Goal: Communication & Community: Answer question/provide support

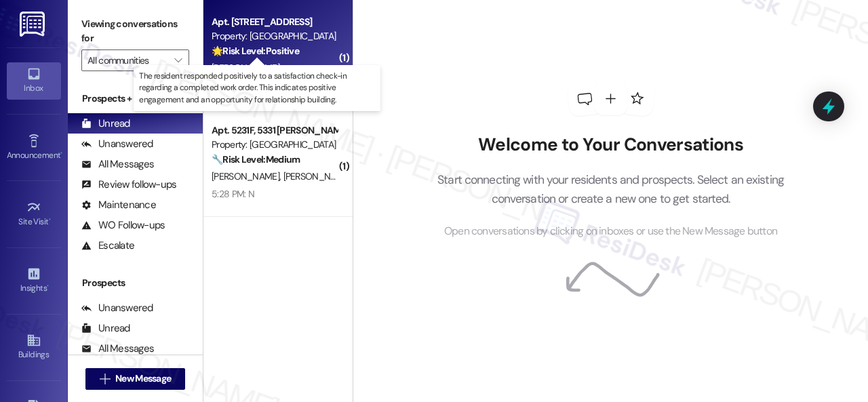
click at [294, 64] on div "[PERSON_NAME]" at bounding box center [274, 68] width 128 height 17
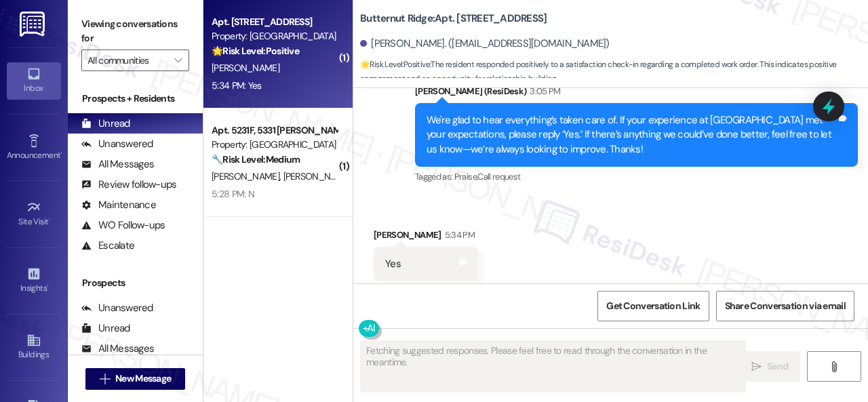
scroll to position [2716, 0]
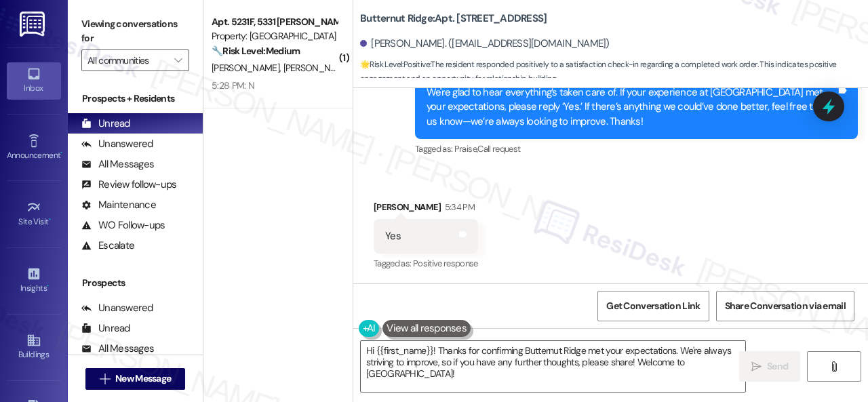
drag, startPoint x: 401, startPoint y: 181, endPoint x: 417, endPoint y: 197, distance: 23.0
click at [401, 181] on div "Received via SMS [PERSON_NAME] 5:34 PM Yes Tags and notes Tagged as: Positive r…" at bounding box center [610, 226] width 514 height 115
drag, startPoint x: 404, startPoint y: 377, endPoint x: 339, endPoint y: 348, distance: 71.3
click at [339, 348] on div "( 1 ) Apt. 5231F, 5331 [PERSON_NAME] Property: [GEOGRAPHIC_DATA] Townhomes 🔧 Ri…" at bounding box center [535, 201] width 664 height 402
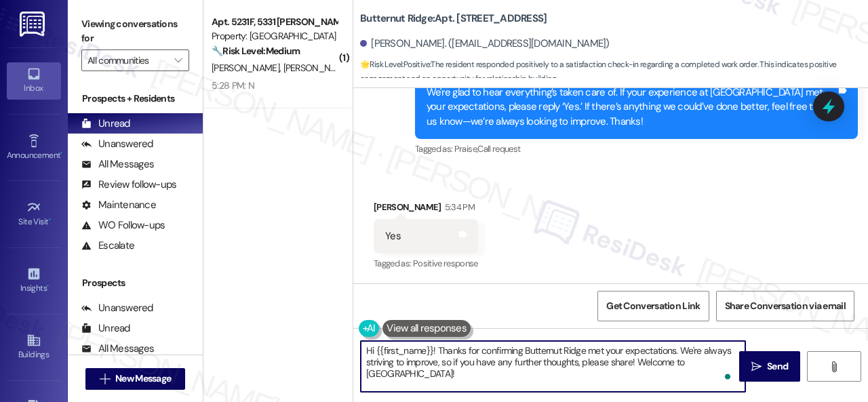
paste textarea "I'm glad you are satisfied with your home. Have you written a review for us bef…"
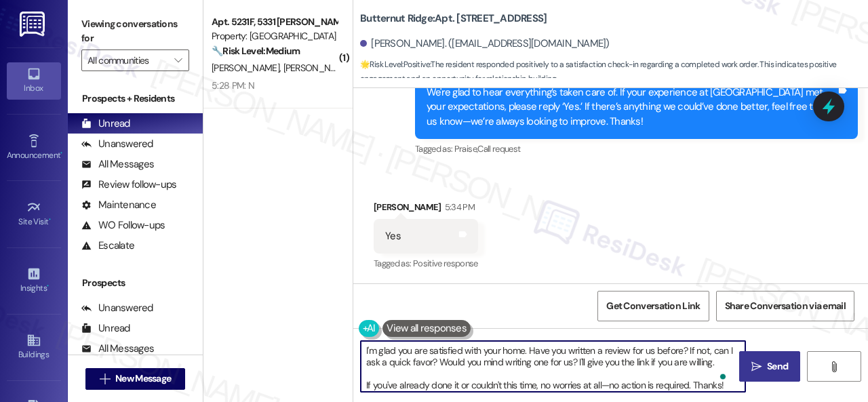
type textarea "I'm glad you are satisfied with your home. Have you written a review for us bef…"
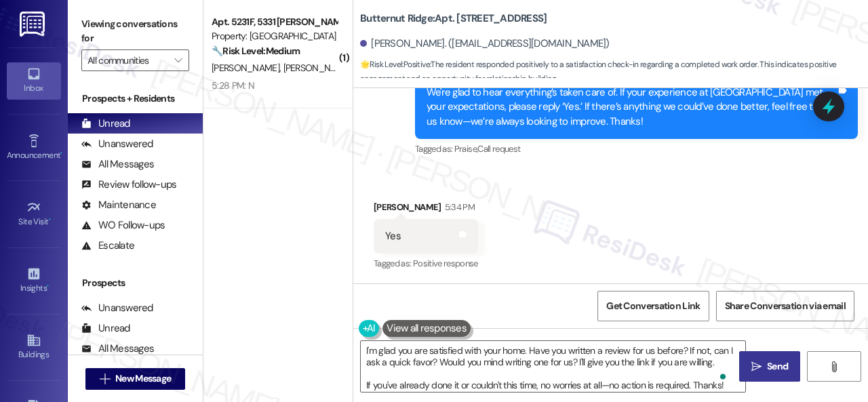
click at [767, 366] on span "Send" at bounding box center [777, 366] width 21 height 14
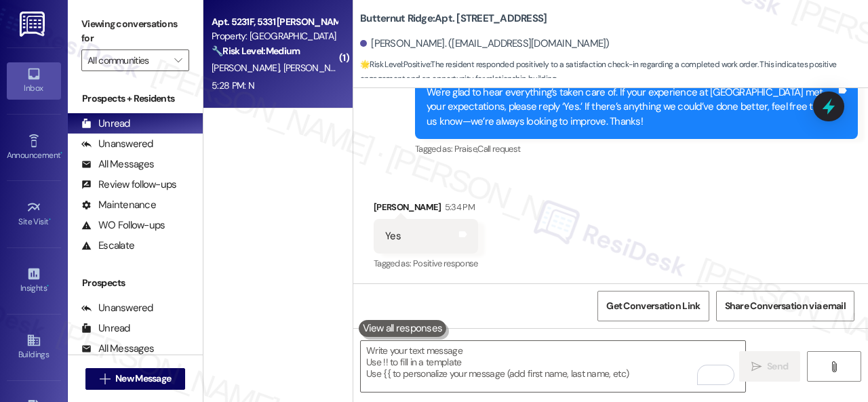
click at [304, 89] on div "5:28 PM: N 5:28 PM: N" at bounding box center [274, 85] width 128 height 17
type textarea "Fetching suggested responses. Please feel free to read through the conversation…"
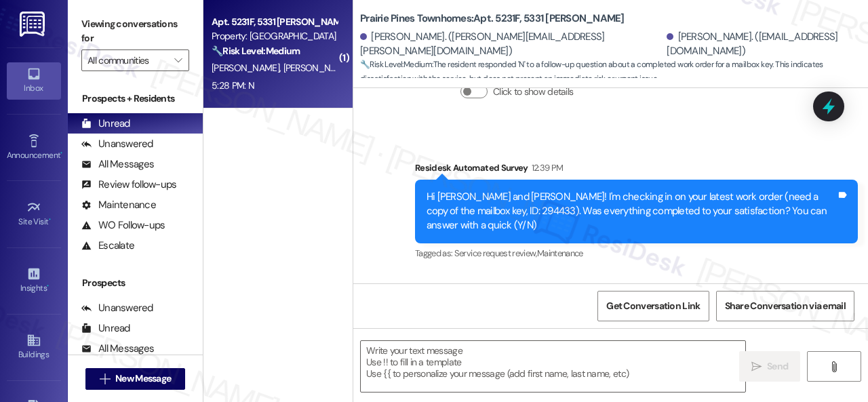
scroll to position [1830, 0]
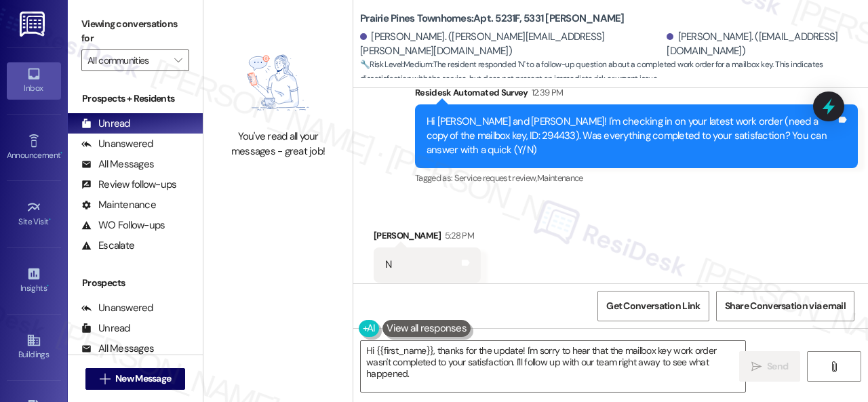
drag, startPoint x: 432, startPoint y: 187, endPoint x: 453, endPoint y: 194, distance: 22.7
click at [432, 198] on div "Received via SMS [PERSON_NAME] 5:28 PM N Tags and notes Tagged as: Negative res…" at bounding box center [610, 255] width 514 height 115
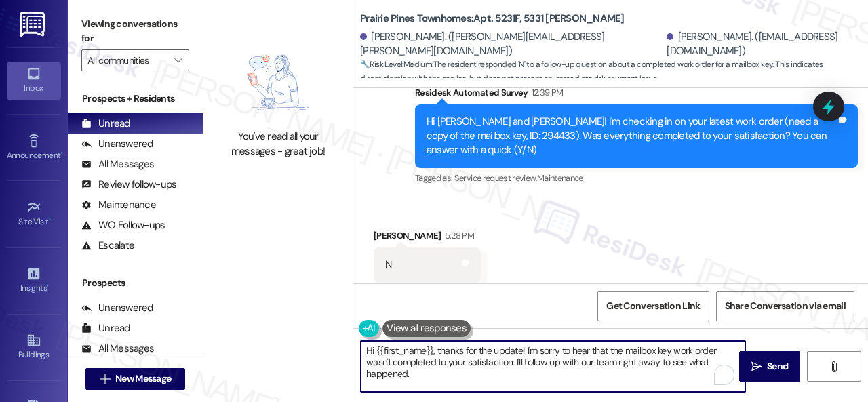
drag, startPoint x: 384, startPoint y: 349, endPoint x: 365, endPoint y: 341, distance: 20.6
click at [352, 337] on div "You've read all your messages - great job! [GEOGRAPHIC_DATA]: Apt. 5231F, 5331 …" at bounding box center [535, 201] width 664 height 402
paste textarea "I'm sorry that the work order wasn't completed to your satisfaction. Can you pl…"
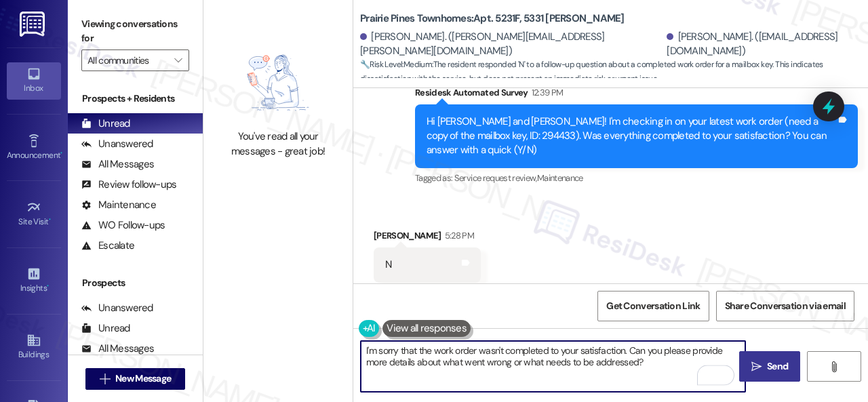
type textarea "I'm sorry that the work order wasn't completed to your satisfaction. Can you pl…"
click at [768, 363] on span "Send" at bounding box center [777, 366] width 21 height 14
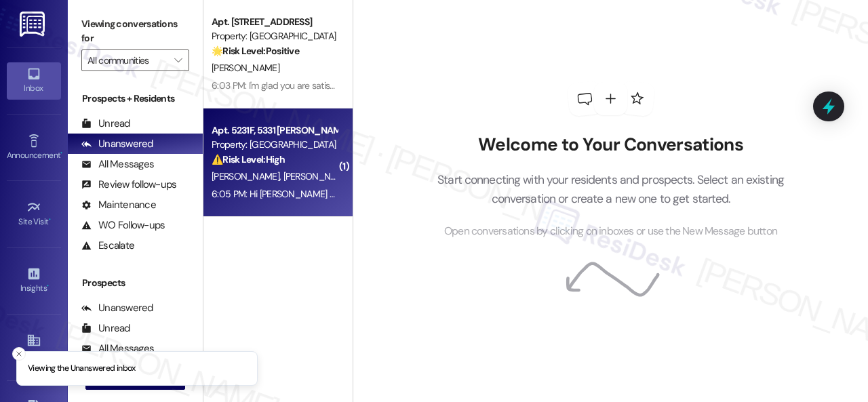
click at [315, 175] on div "J. Harvey N. Harvey" at bounding box center [274, 176] width 128 height 17
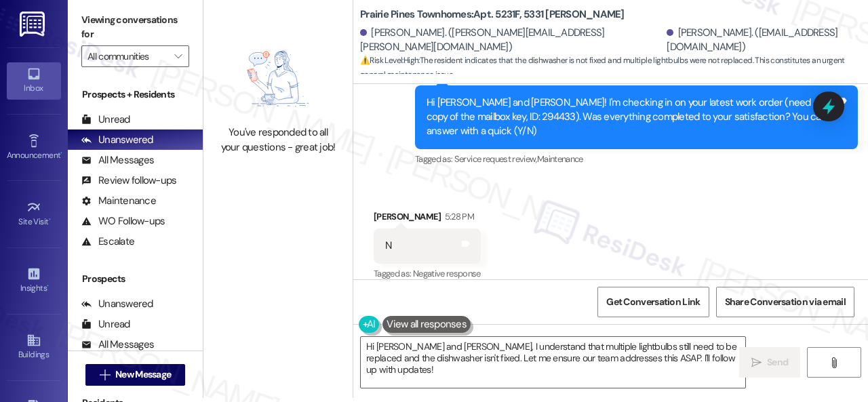
scroll to position [1777, 0]
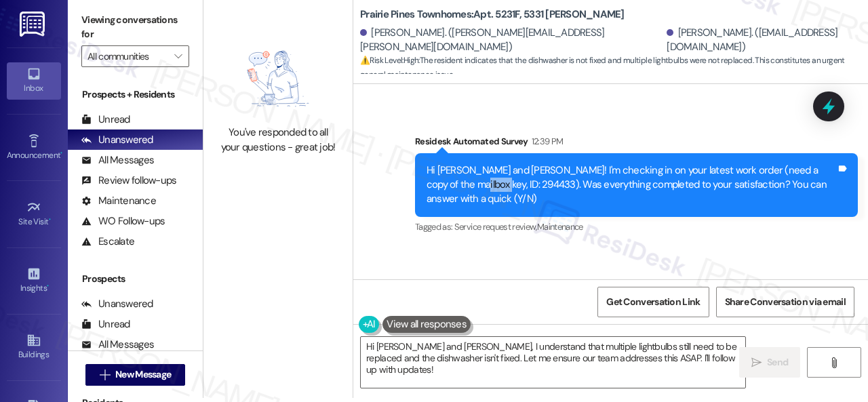
drag, startPoint x: 439, startPoint y: 171, endPoint x: 472, endPoint y: 168, distance: 33.4
click at [472, 168] on div "Hi [PERSON_NAME] and [PERSON_NAME]! I'm checking in on your latest work order (…" at bounding box center [630, 184] width 409 height 43
copy div "294433"
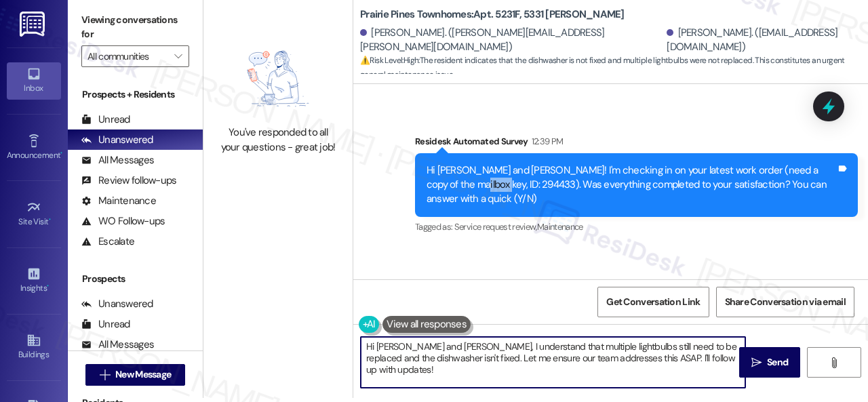
drag, startPoint x: 364, startPoint y: 345, endPoint x: 863, endPoint y: 428, distance: 506.4
click at [863, 401] on html "Inbox Go to Inbox Announcement • Send A Text Announcement Site Visit • Go to Si…" at bounding box center [434, 201] width 868 height 402
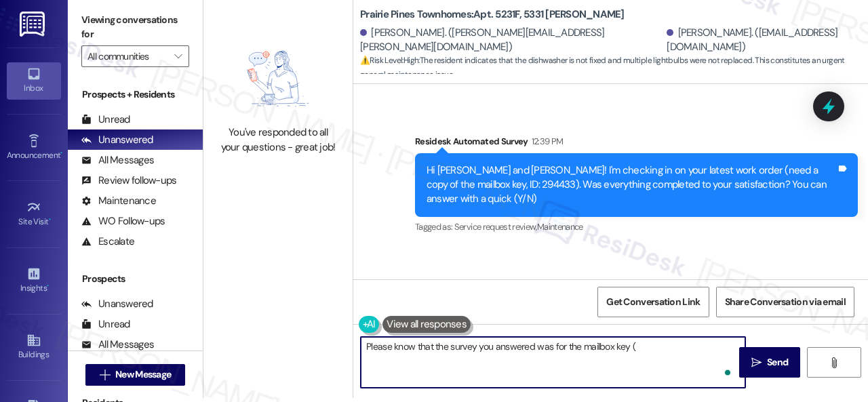
paste textarea "294433"
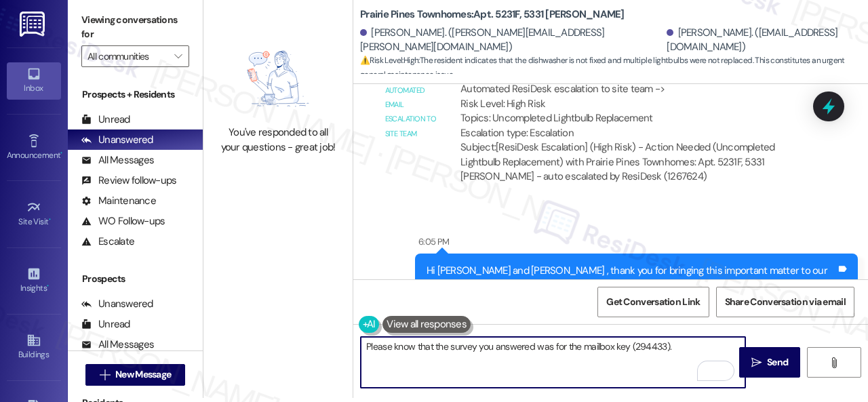
scroll to position [2523, 0]
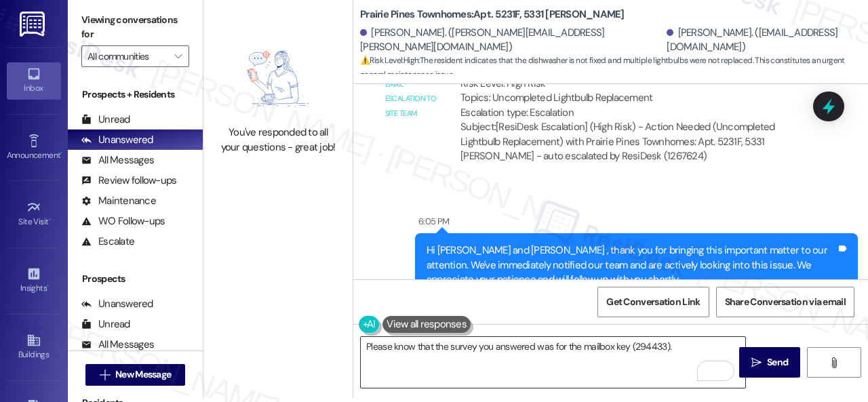
click at [694, 349] on textarea "Please know that the survey you answered was for the mailbox key (294433)." at bounding box center [553, 362] width 384 height 51
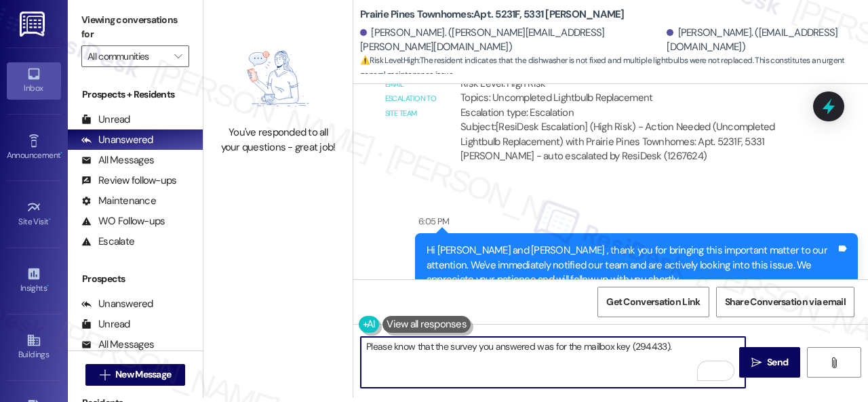
paste textarea "Do you have maintenance requests for the issues? If so, are the work orders sti…"
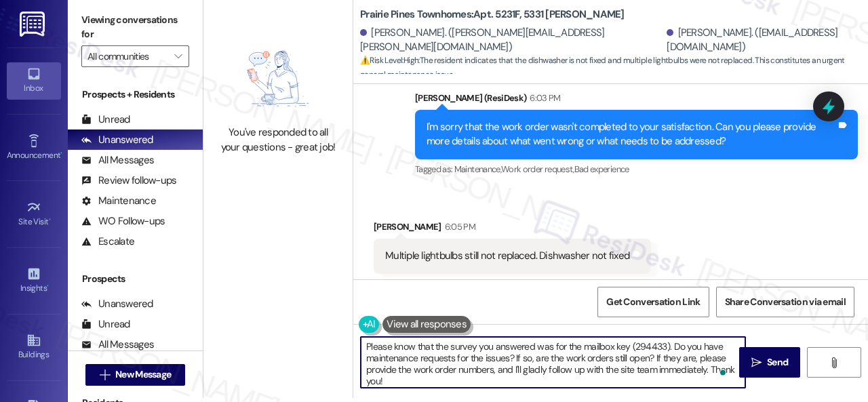
scroll to position [2048, 0]
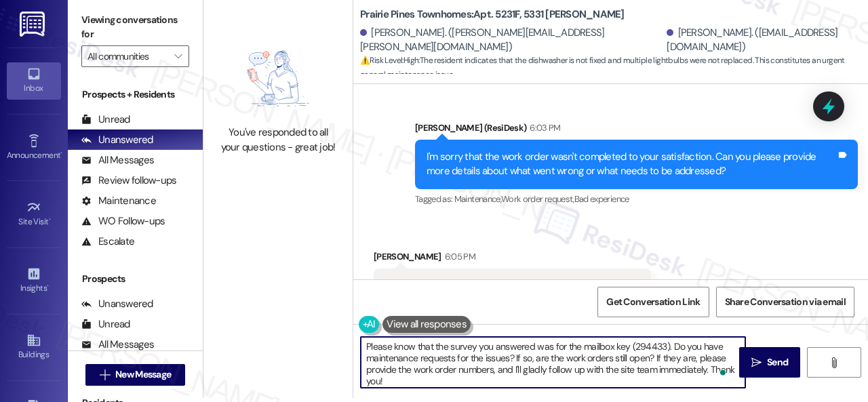
drag, startPoint x: 484, startPoint y: 354, endPoint x: 509, endPoint y: 357, distance: 25.2
click at [509, 357] on textarea "Please know that the survey you answered was for the mailbox key (294433). Do y…" at bounding box center [553, 362] width 384 height 51
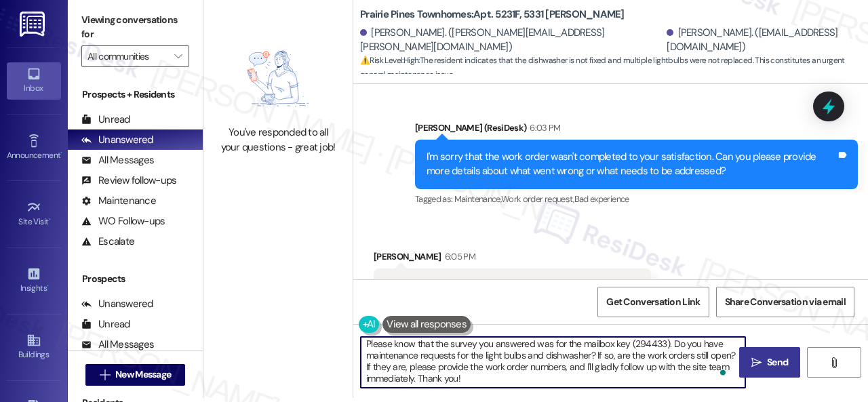
type textarea "Please know that the survey you answered was for the mailbox key (294433). Do y…"
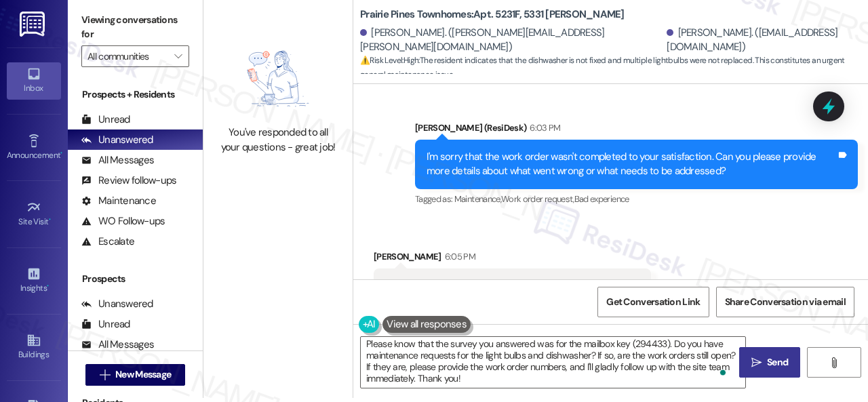
click at [760, 350] on button " Send" at bounding box center [769, 362] width 61 height 30
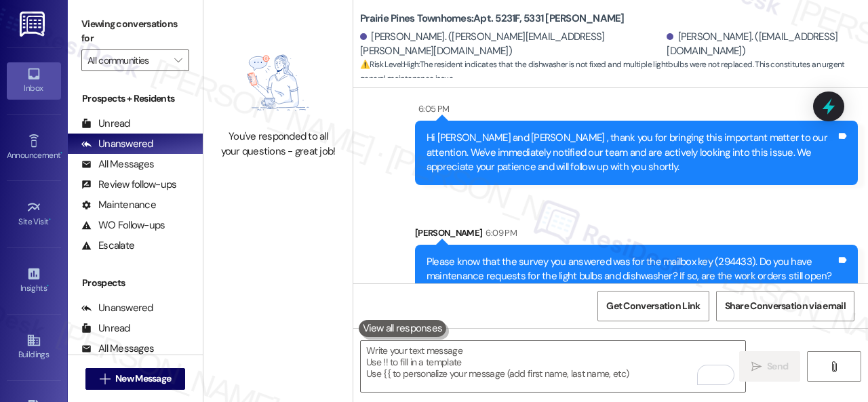
scroll to position [2661, 0]
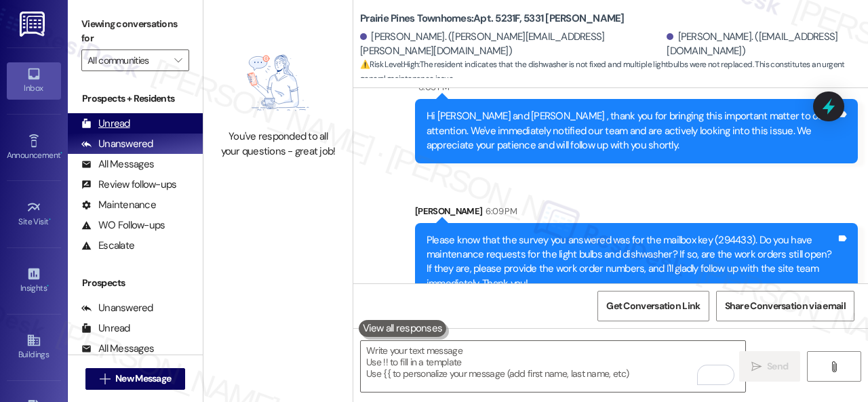
click at [114, 124] on div "Unread" at bounding box center [105, 124] width 49 height 14
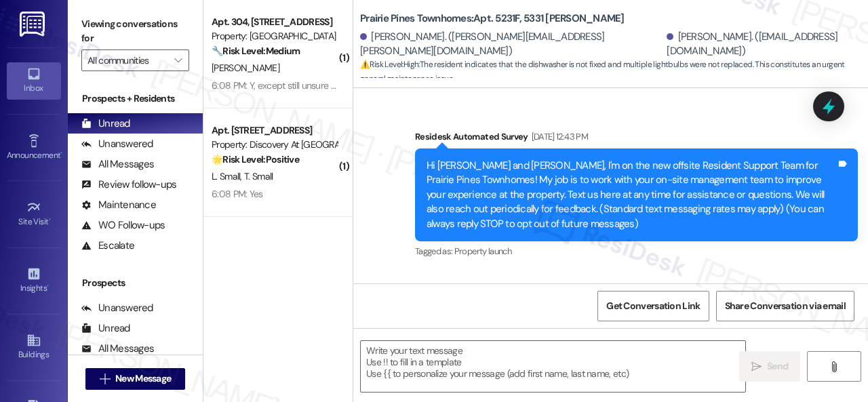
type textarea "Fetching suggested responses. Please feel free to read through the conversation…"
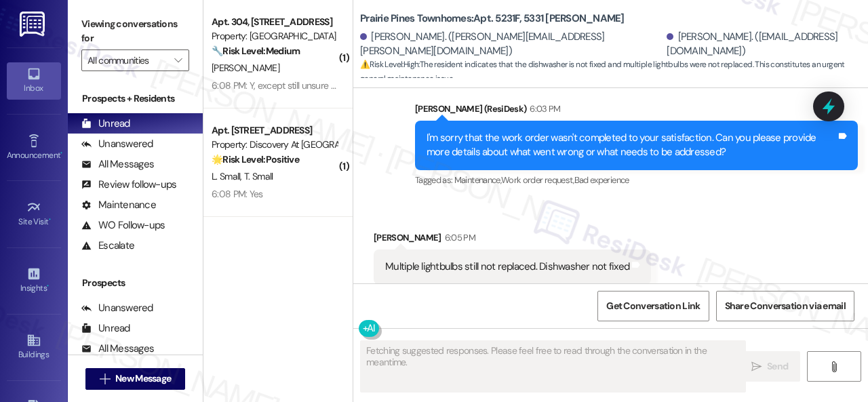
scroll to position [2073, 0]
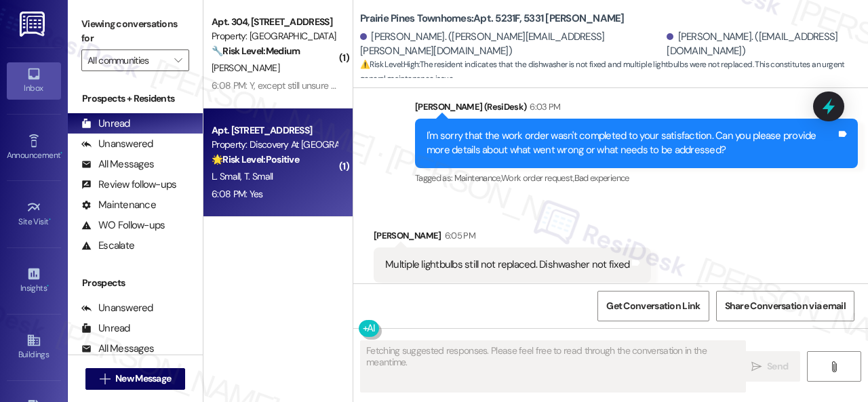
click at [320, 200] on div "6:08 PM: Yes 6:08 PM: Yes" at bounding box center [274, 194] width 128 height 17
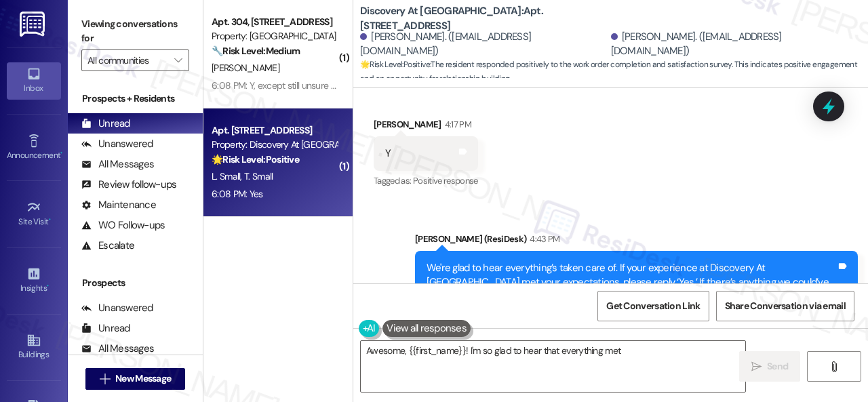
scroll to position [2226, 0]
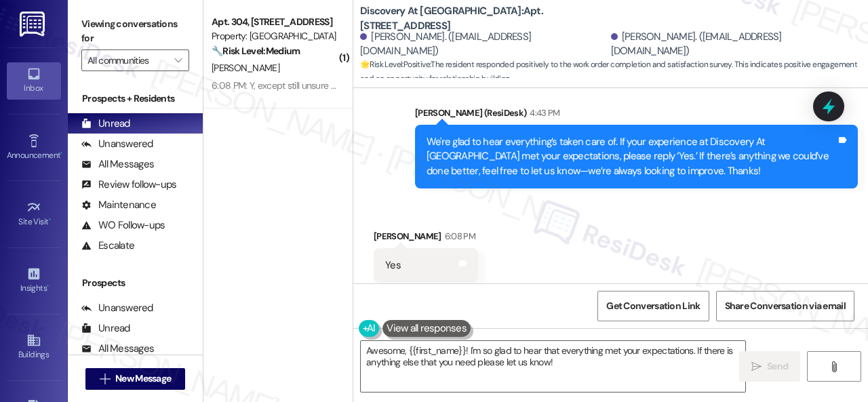
click at [385, 199] on div "Received via SMS Tatia Small 6:08 PM Yes Tags and notes Tagged as: Positive res…" at bounding box center [610, 256] width 514 height 115
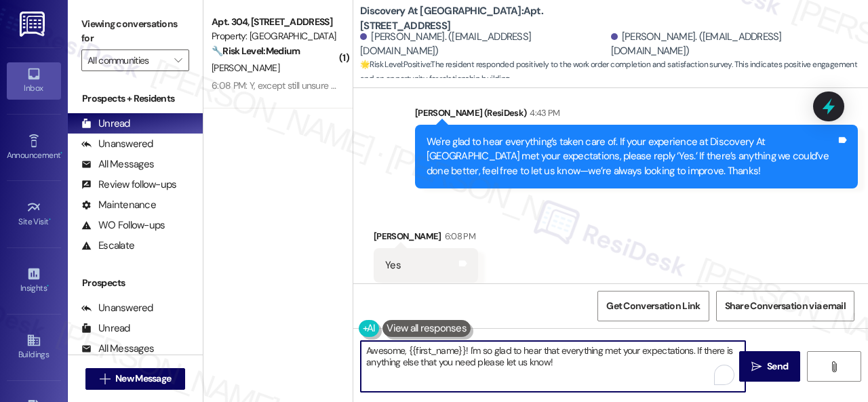
drag, startPoint x: 560, startPoint y: 361, endPoint x: 324, endPoint y: 327, distance: 238.3
click at [324, 327] on div "( 1 ) Apt. 304, 8755 W 121st Terrace Property: Springhill 🔧 Risk Level: Medium …" at bounding box center [535, 201] width 664 height 402
paste textarea "I'm glad you are satisfied with your home. Have you written a review for us bef…"
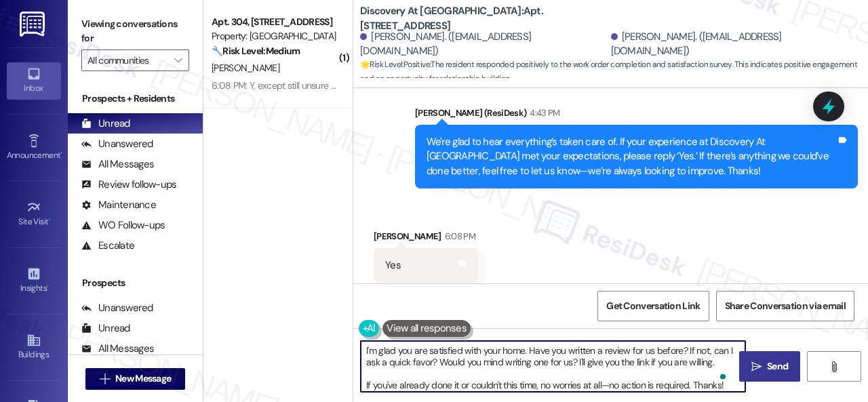
type textarea "I'm glad you are satisfied with your home. Have you written a review for us bef…"
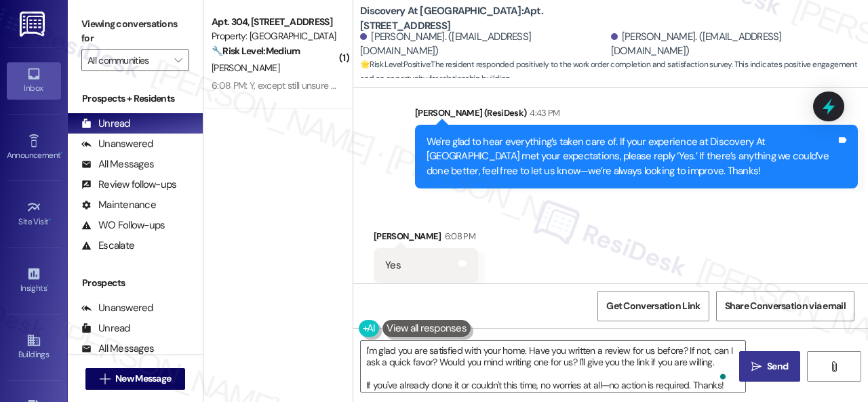
click at [774, 361] on span "Send" at bounding box center [777, 366] width 21 height 14
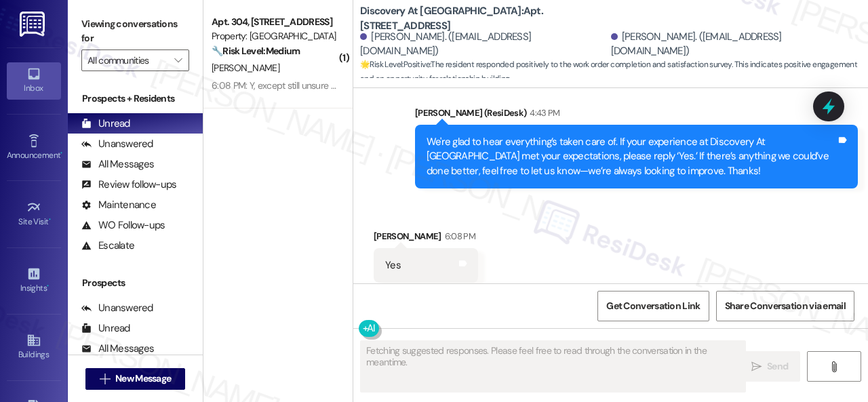
scroll to position [2365, 0]
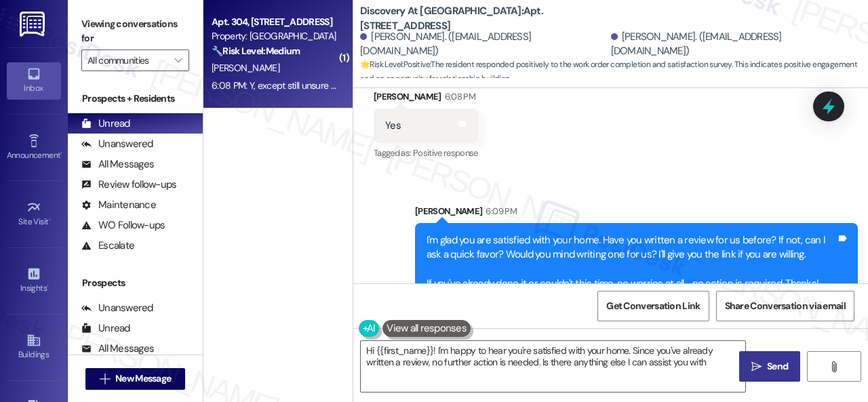
type textarea "Hi {{first_name}}! I'm happy to hear you're satisfied with your home. Since you…"
click at [281, 51] on strong "🔧 Risk Level: Medium" at bounding box center [255, 51] width 88 height 12
type textarea "Fetching suggested responses. Please feel free to read through the conversation…"
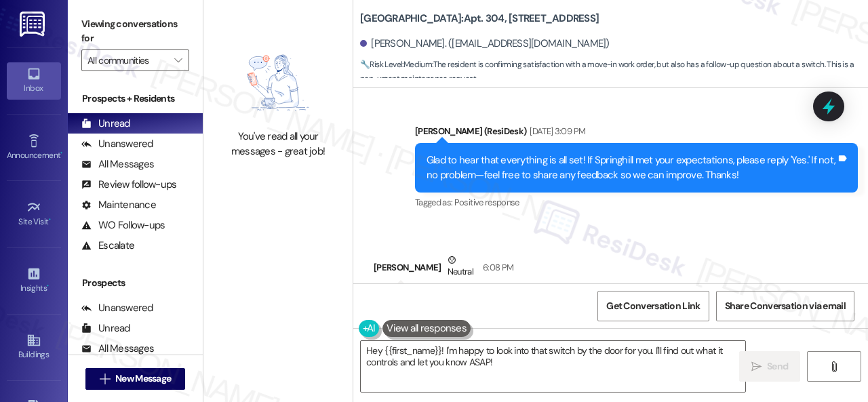
scroll to position [411, 0]
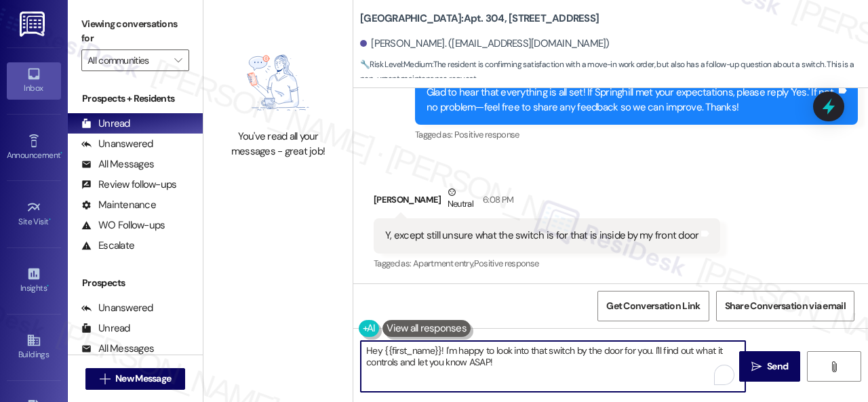
drag, startPoint x: 654, startPoint y: 352, endPoint x: 661, endPoint y: 363, distance: 13.4
click at [661, 363] on textarea "Hey {{first_name}}! I'm happy to look into that switch by the door for you. I'l…" at bounding box center [553, 366] width 384 height 51
type textarea "Hey {{first_name}}! I'm happy to look into that switch by the door for you. Can…"
click at [767, 364] on span "Send" at bounding box center [777, 366] width 21 height 14
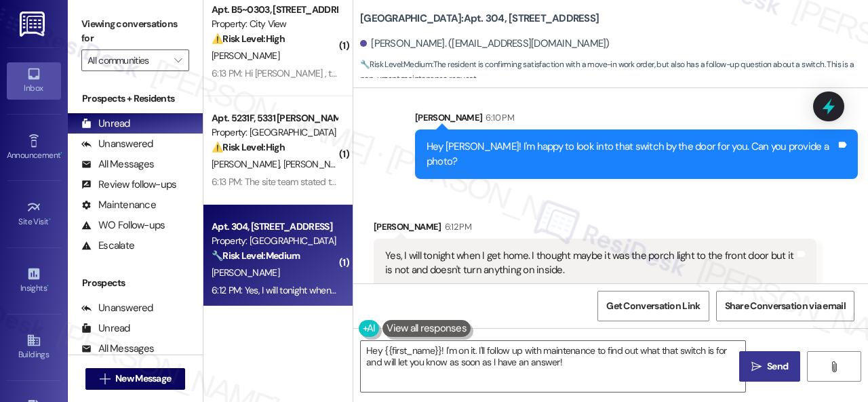
scroll to position [19, 0]
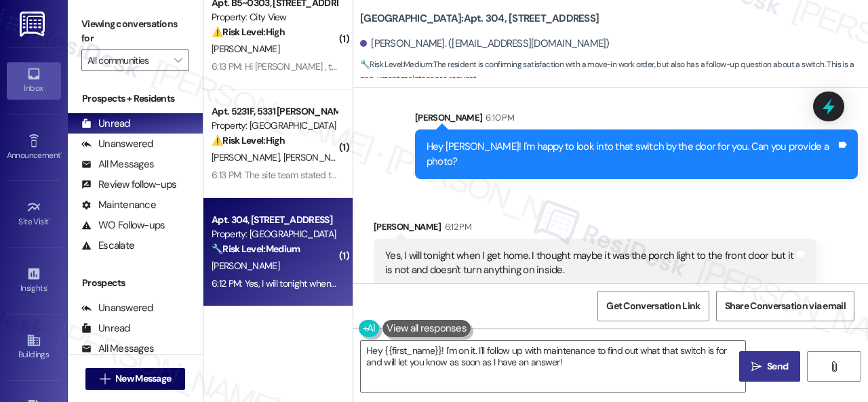
click at [297, 270] on div "J. Deckinger" at bounding box center [274, 266] width 128 height 17
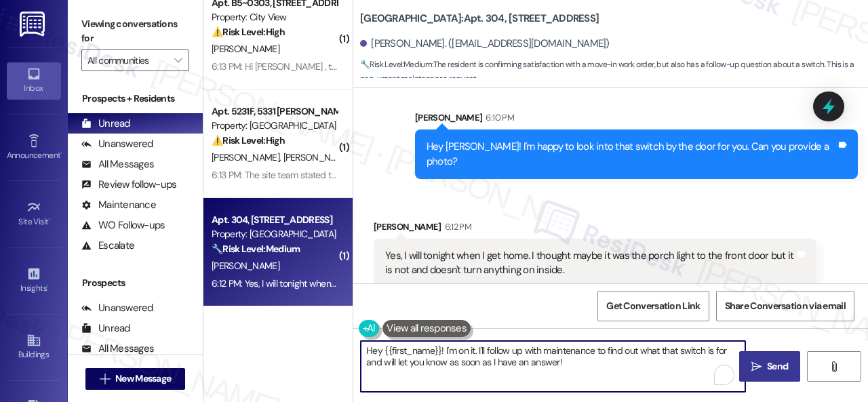
drag, startPoint x: 485, startPoint y: 342, endPoint x: 262, endPoint y: 297, distance: 228.2
click at [287, 291] on div "( 1 ) Apt. B5~0303, 2600 Cityview Drive Property: City View ⚠️ Risk Level: High…" at bounding box center [535, 201] width 664 height 402
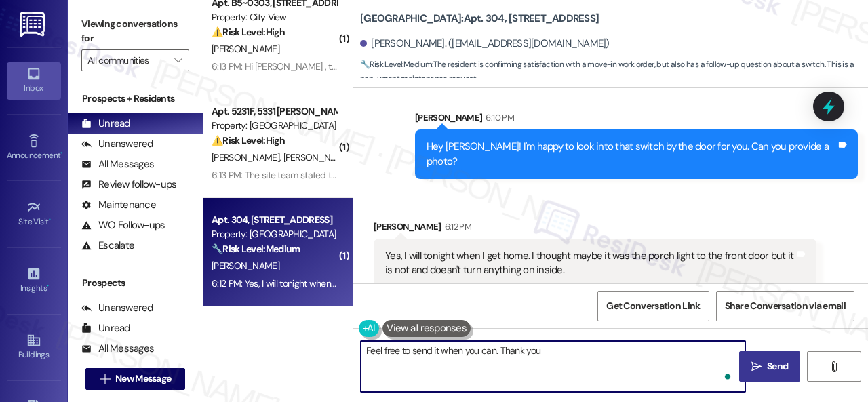
type textarea "Feel free to send it when you can. Thank you!"
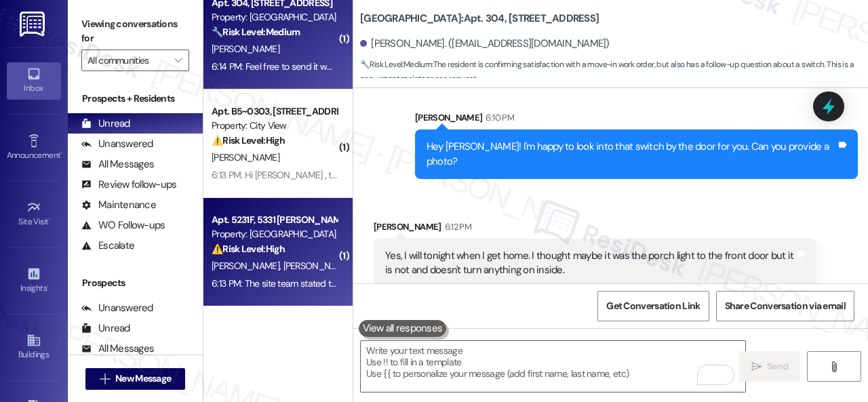
click at [287, 239] on div "Property: [GEOGRAPHIC_DATA]" at bounding box center [273, 234] width 125 height 14
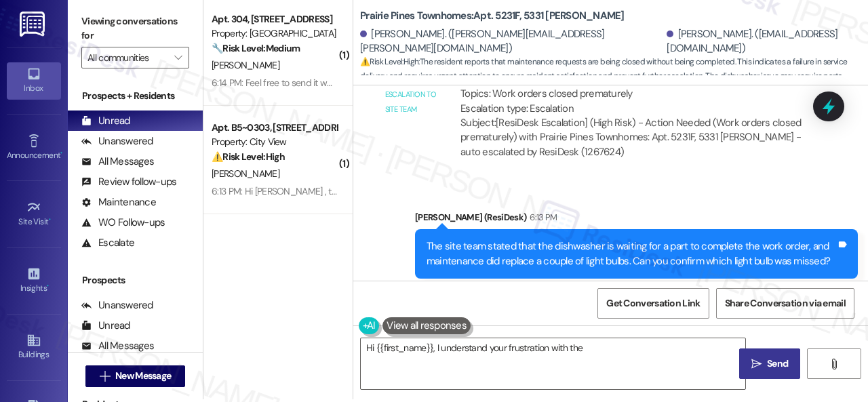
scroll to position [4, 0]
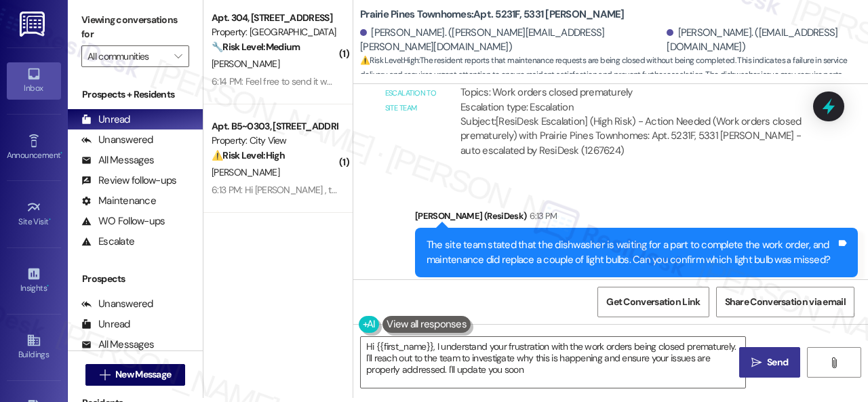
type textarea "Hi {{first_name}}, I understand your frustration with the work orders being clo…"
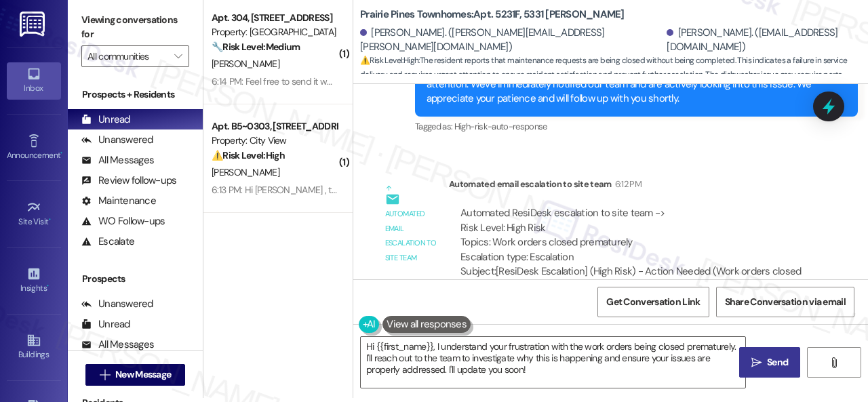
scroll to position [3328, 0]
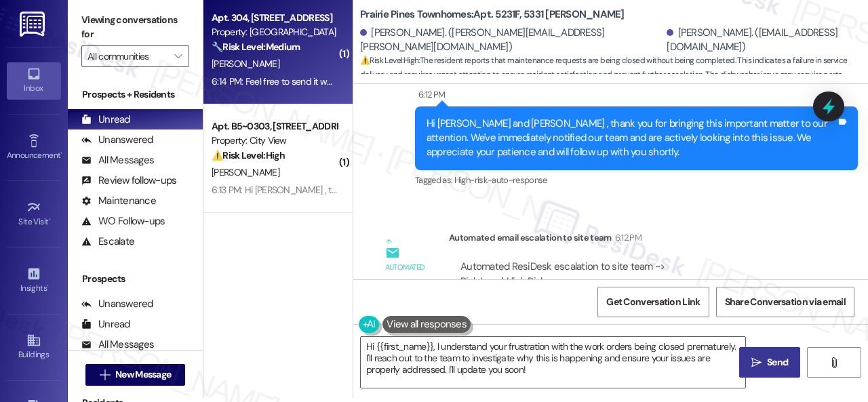
click at [313, 67] on div "J. Deckinger" at bounding box center [274, 64] width 128 height 17
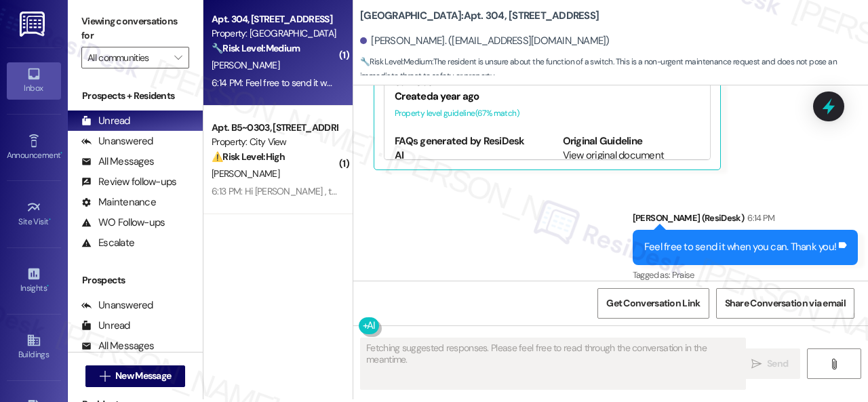
scroll to position [4, 0]
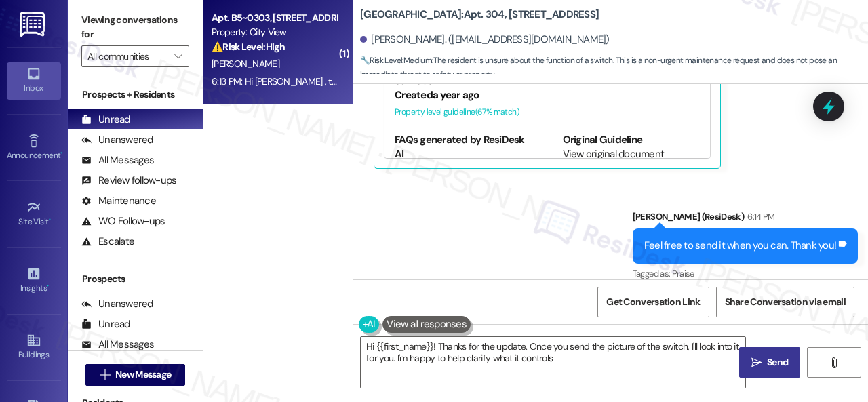
type textarea "Hi {{first_name}}! Thanks for the update. Once you send the picture of the swit…"
click at [305, 64] on div "C. Auzat" at bounding box center [274, 64] width 128 height 17
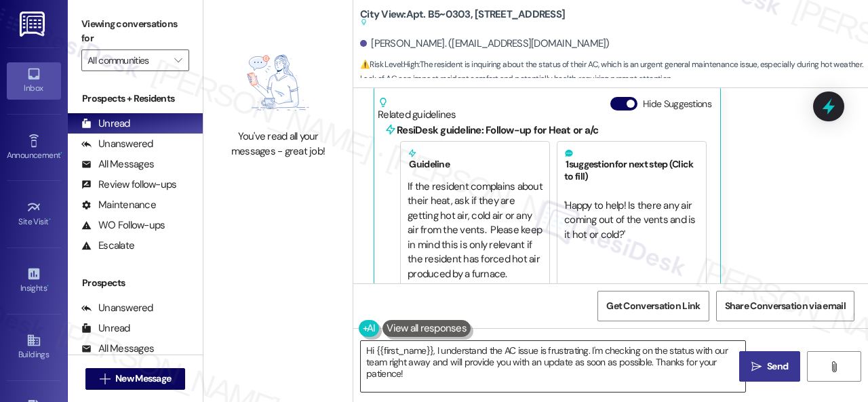
scroll to position [41, 0]
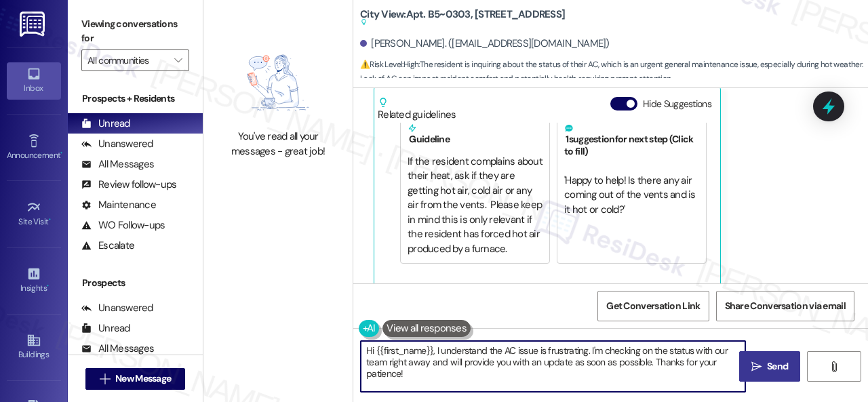
drag, startPoint x: 435, startPoint y: 348, endPoint x: 460, endPoint y: 388, distance: 47.8
click at [459, 388] on textarea "Hi {{first_name}}, I understand the AC issue is frustrating. I'm checking on th…" at bounding box center [553, 366] width 384 height 51
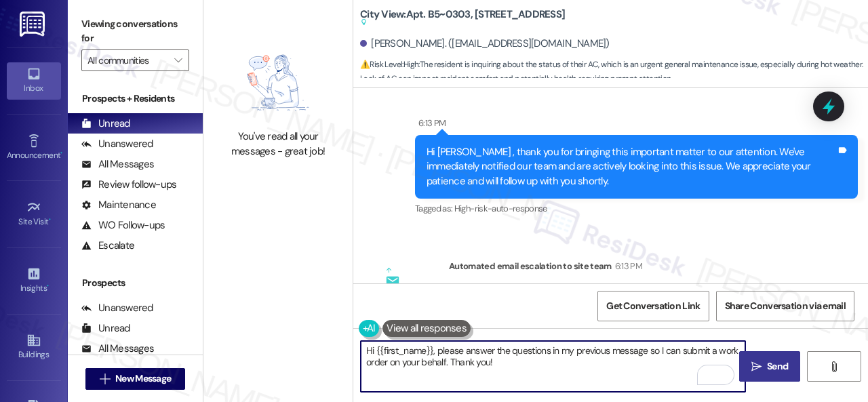
scroll to position [1906, 0]
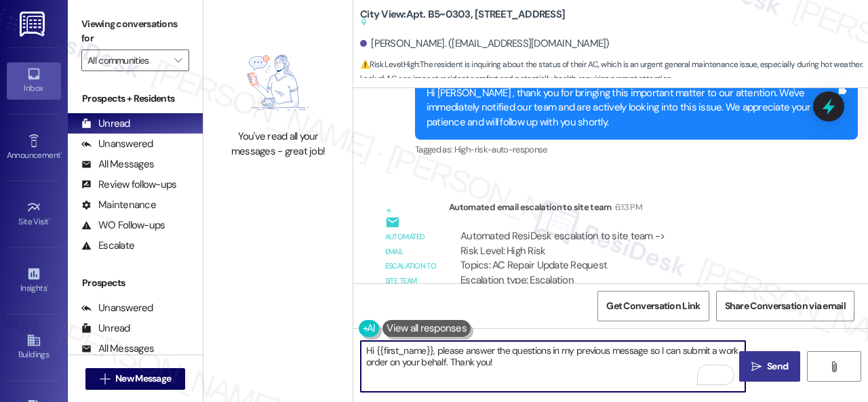
type textarea "Hi {{first_name}}, please answer the questions in my previous message so I can …"
click at [767, 363] on span "Send" at bounding box center [777, 366] width 21 height 14
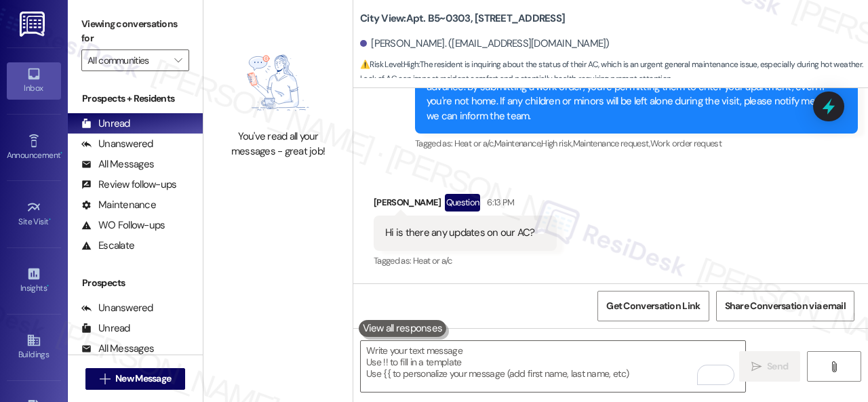
scroll to position [1447, 0]
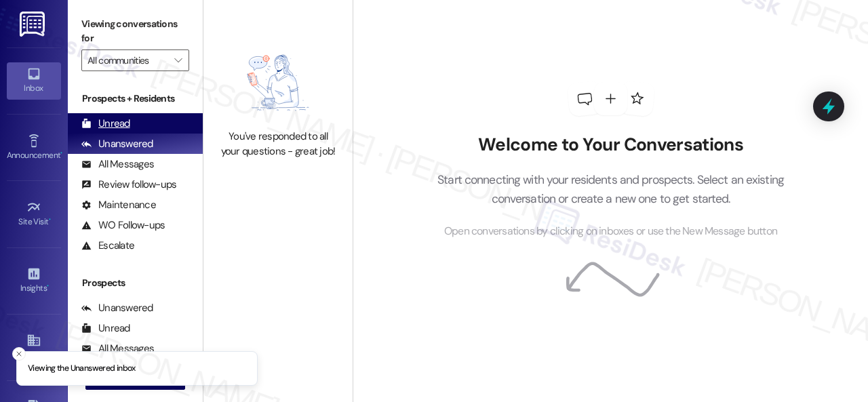
click at [108, 125] on div "Unread" at bounding box center [105, 124] width 49 height 14
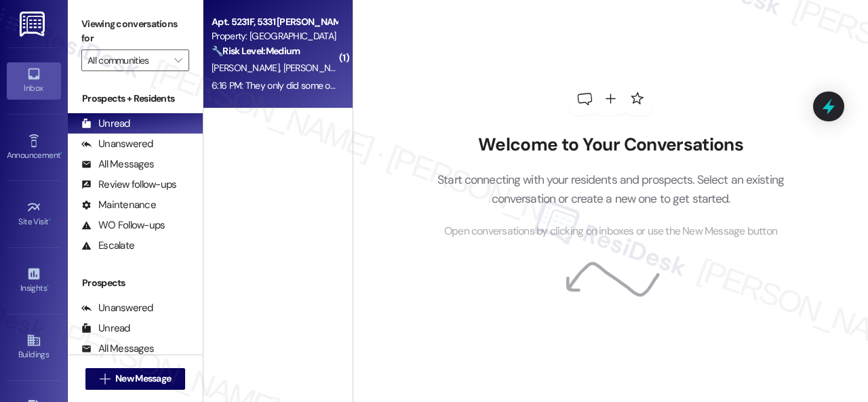
click at [312, 66] on div "J. Harvey N. Harvey" at bounding box center [274, 68] width 128 height 17
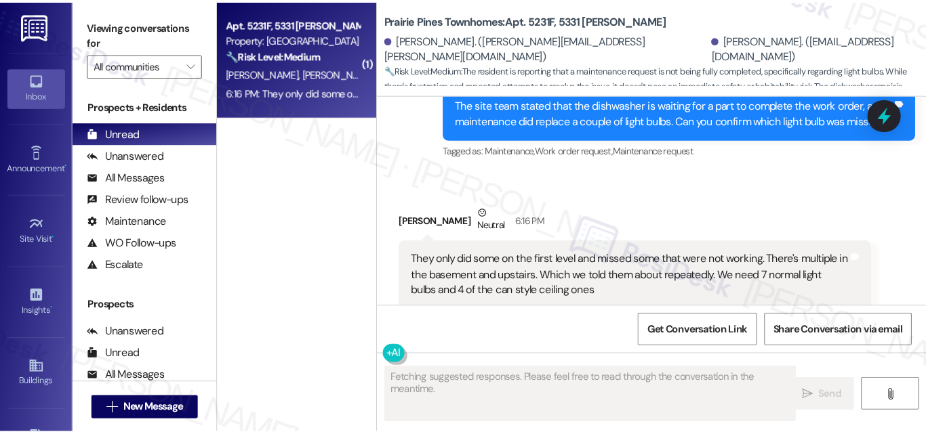
scroll to position [3688, 0]
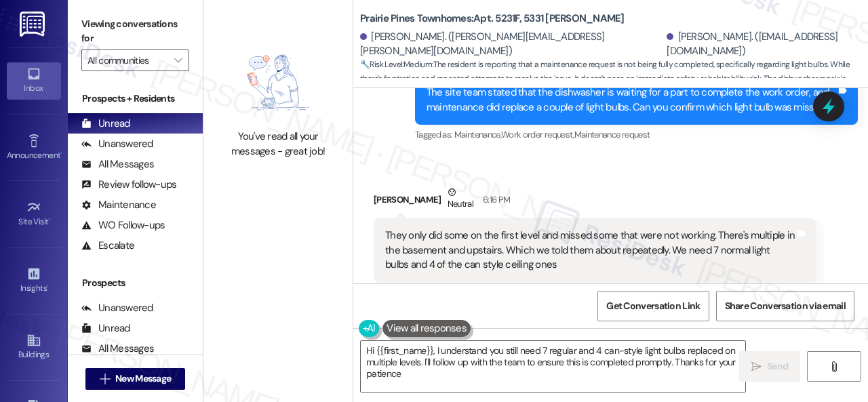
type textarea "Hi {{first_name}}, I understand you still need 7 regular and 4 can-style light …"
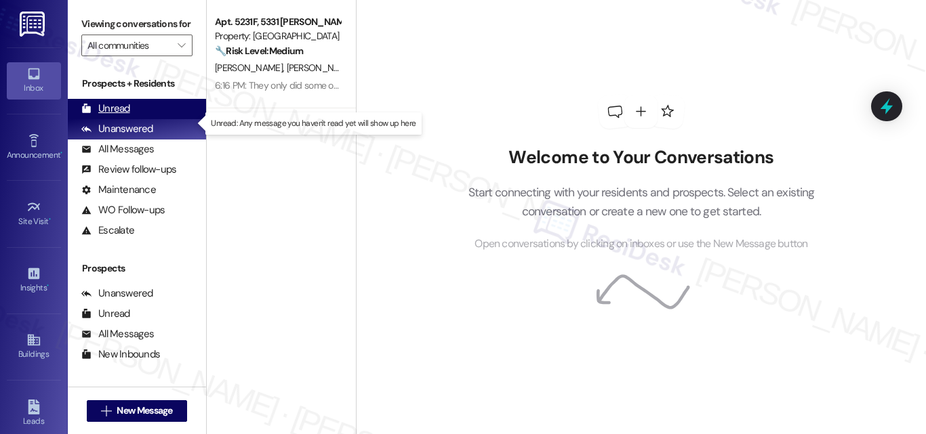
click at [115, 116] on div "Unread" at bounding box center [105, 109] width 49 height 14
